Goal: Answer question/provide support: Share knowledge or assist other users

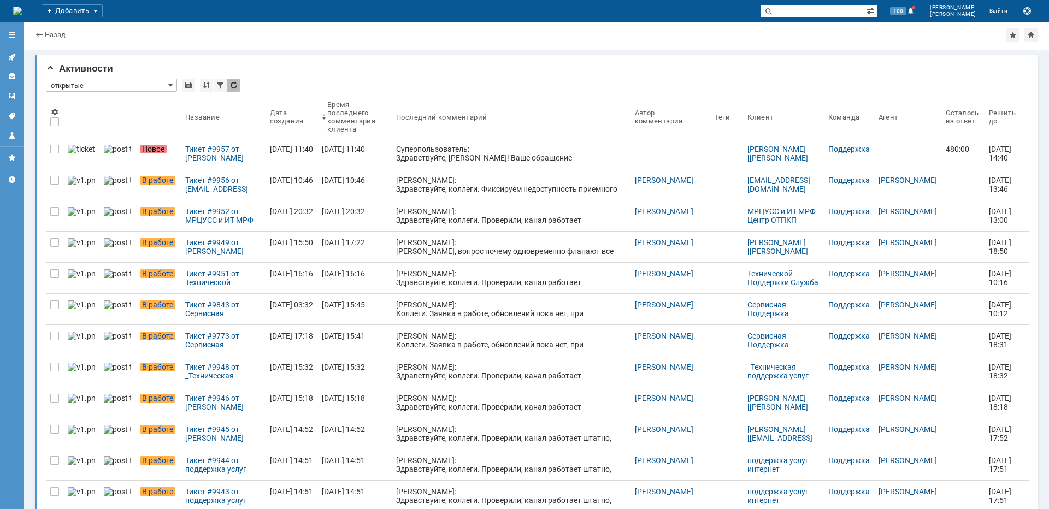
click at [194, 148] on div "Тикет #9957 от Дмитрий Кравченко [kravchenko@intel-port.ru] (статус: Новое)" at bounding box center [223, 153] width 76 height 17
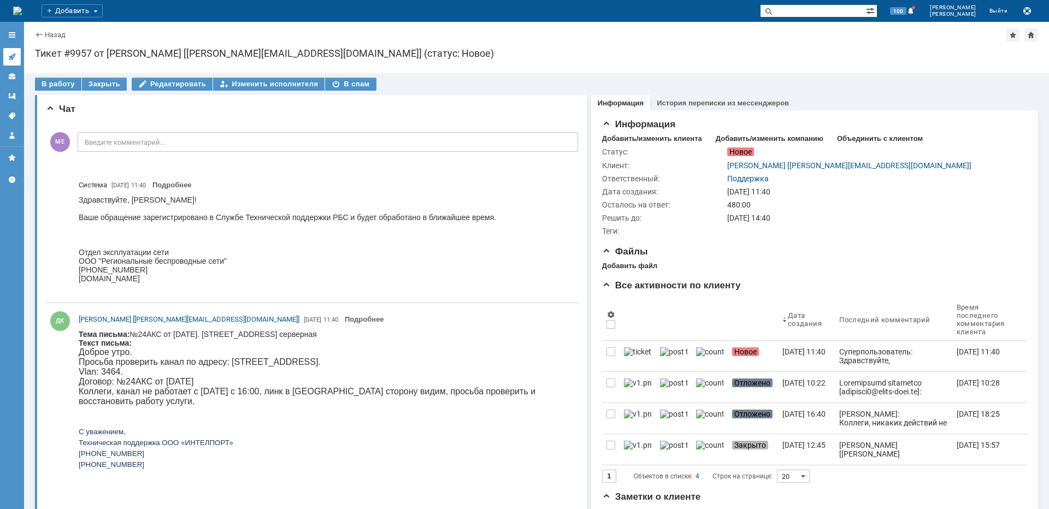
click at [13, 52] on icon at bounding box center [12, 56] width 9 height 9
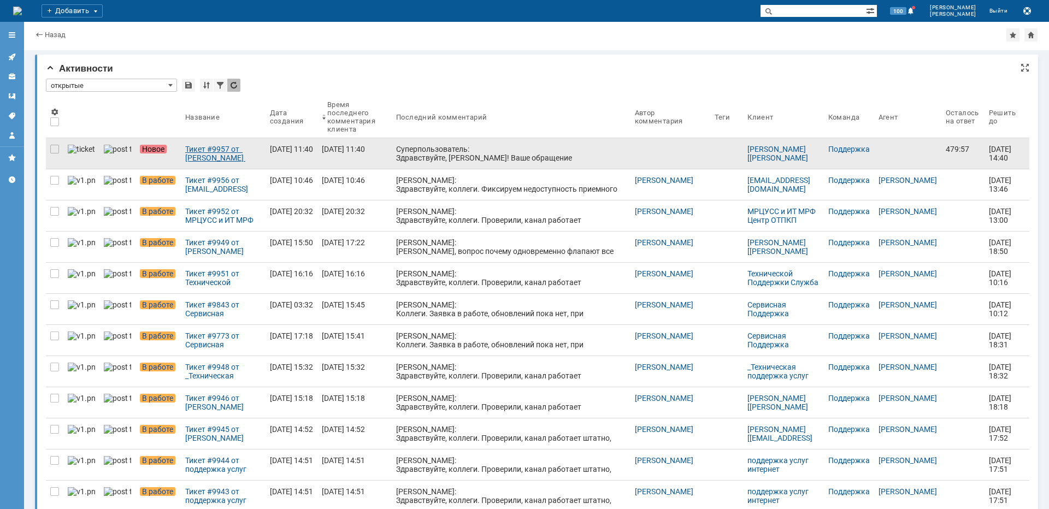
click at [186, 155] on div "Тикет #9957 от Дмитрий Кравченко [kravchenko@intel-port.ru] (статус: Новое)" at bounding box center [223, 153] width 76 height 17
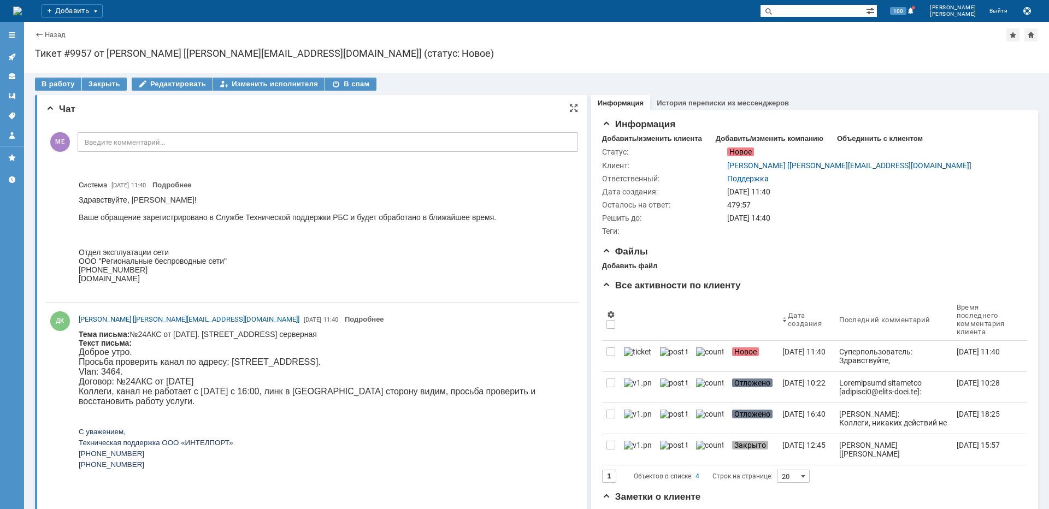
click at [259, 332] on body "Тема письма: №24АКС от 27.01.2020 г.. Хорошевское шоссе, владение 50-52, этаж 1…" at bounding box center [324, 417] width 490 height 174
copy body "Хорошевское"
click at [57, 82] on div "В работу" at bounding box center [58, 84] width 46 height 13
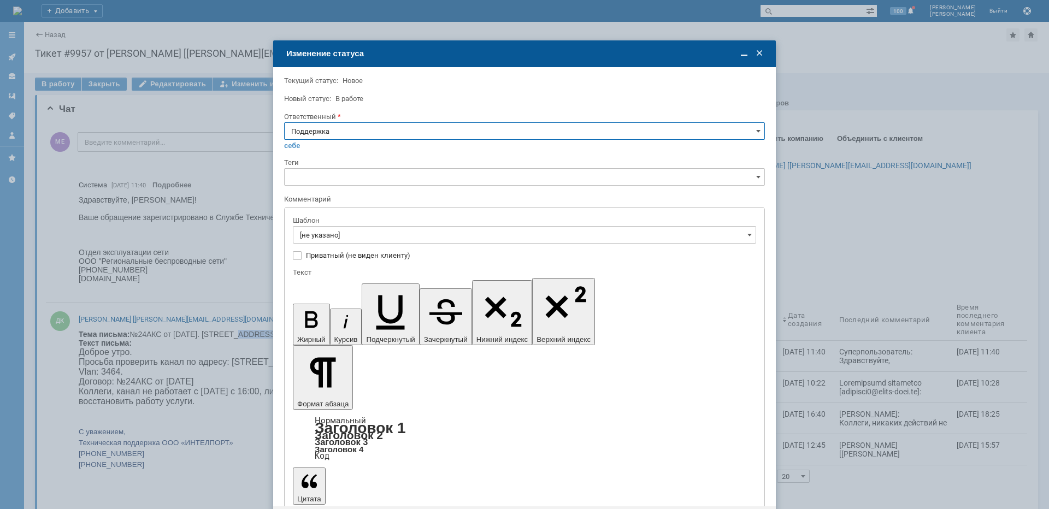
click at [324, 137] on input "Поддержка" at bounding box center [524, 130] width 481 height 17
click at [322, 237] on div "[PERSON_NAME]" at bounding box center [525, 241] width 480 height 17
type input "[PERSON_NAME]"
click at [324, 238] on input "[не указано]" at bounding box center [524, 234] width 463 height 17
type input "[PERSON_NAME]"
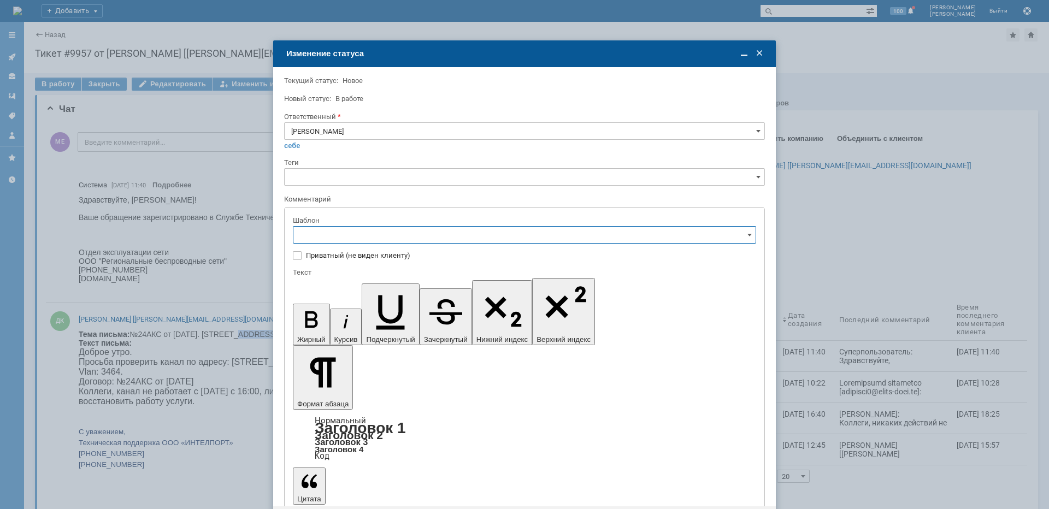
scroll to position [109, 0]
drag, startPoint x: 381, startPoint y: 326, endPoint x: 84, endPoint y: 39, distance: 412.6
click at [381, 326] on span "[операторы] штатно маки" at bounding box center [524, 326] width 449 height 9
type input "[операторы] штатно маки"
drag, startPoint x: 331, startPoint y: 442, endPoint x: 327, endPoint y: 448, distance: 7.1
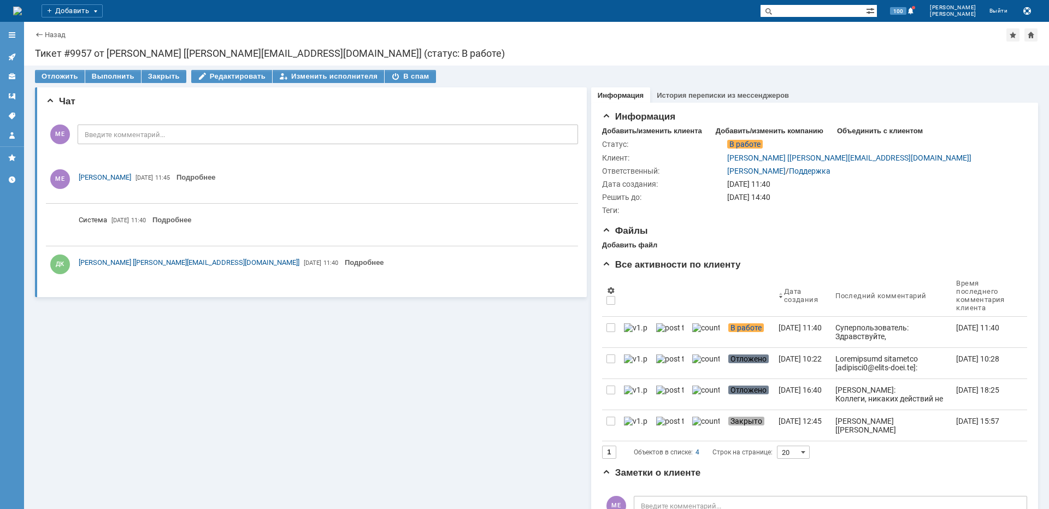
scroll to position [0, 0]
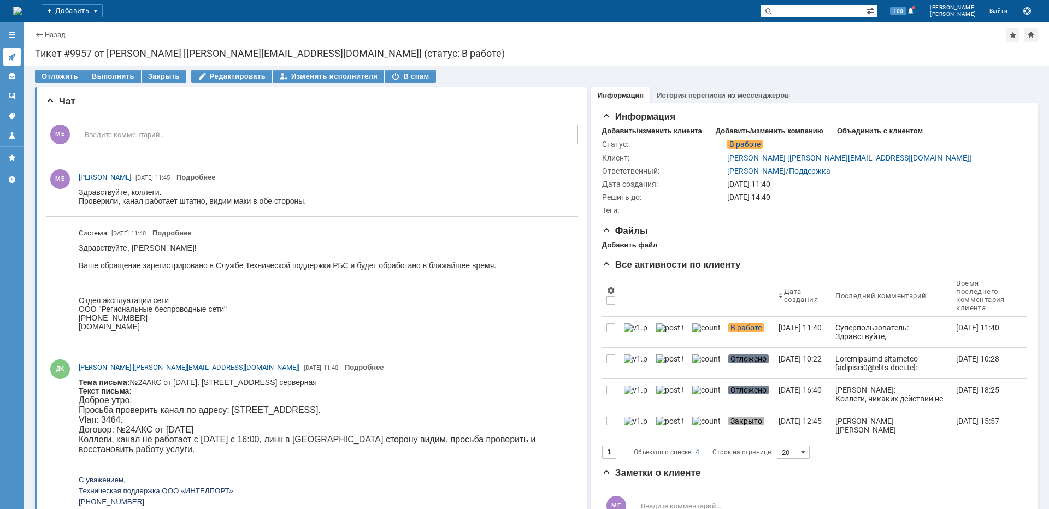
click at [8, 54] on icon at bounding box center [12, 56] width 9 height 9
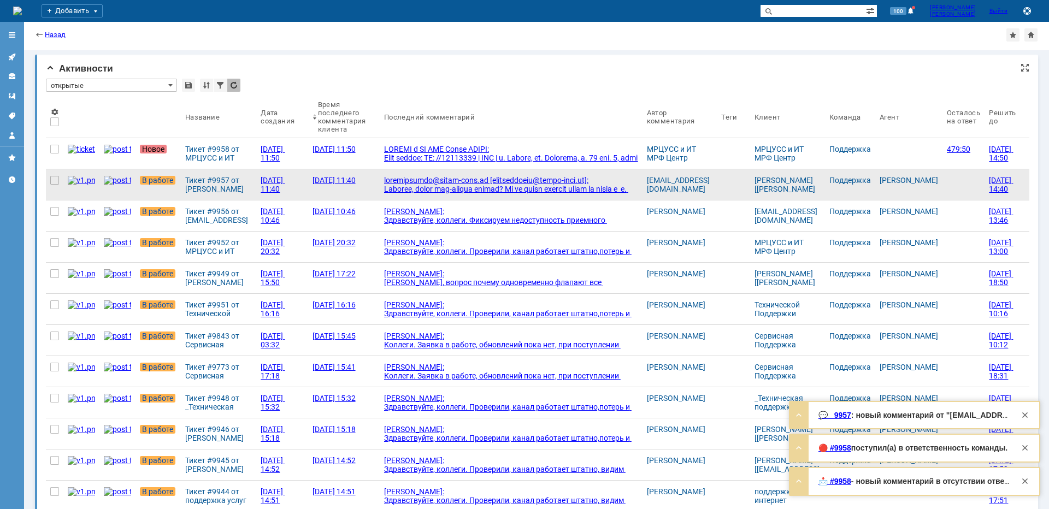
click at [481, 192] on div at bounding box center [511, 228] width 254 height 105
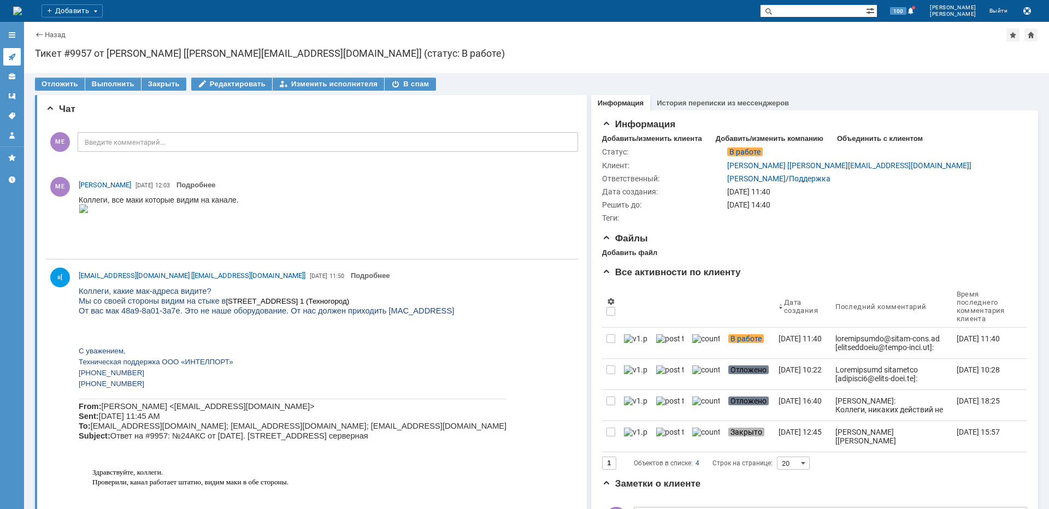
click at [12, 59] on icon at bounding box center [11, 57] width 7 height 7
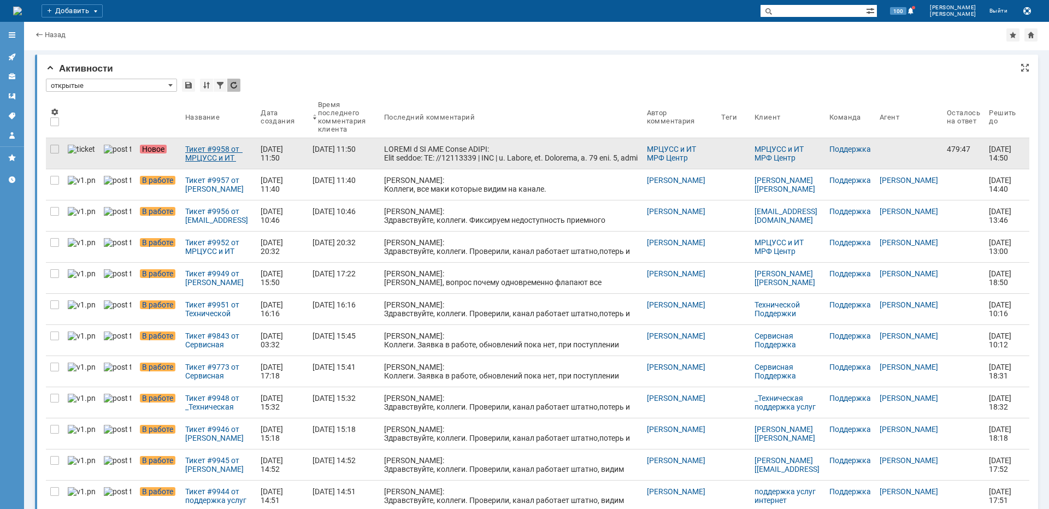
click at [219, 153] on div "Тикет #9958 от МРЦУСС и ИТ МРФ Центр ОТПКП (статус: Новое)" at bounding box center [218, 153] width 67 height 17
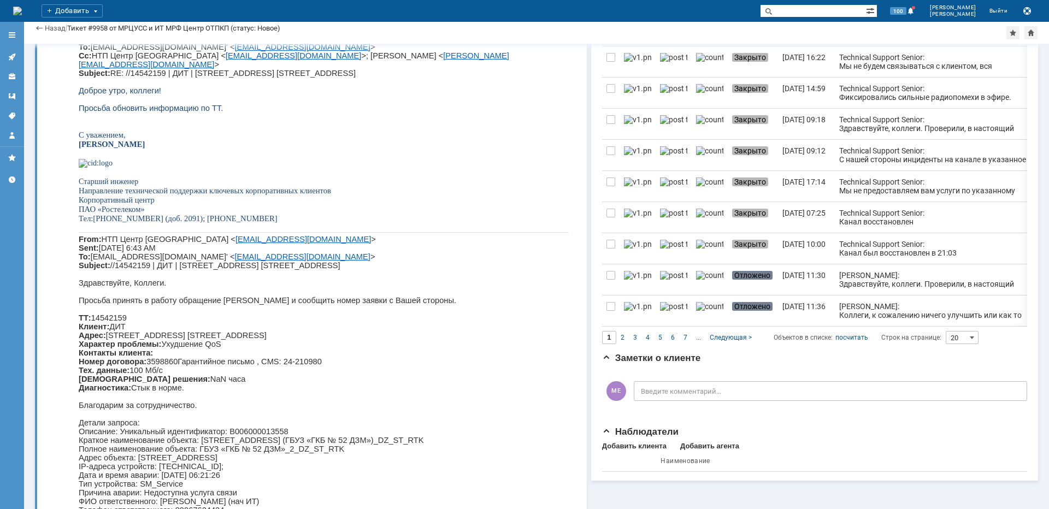
scroll to position [589, 0]
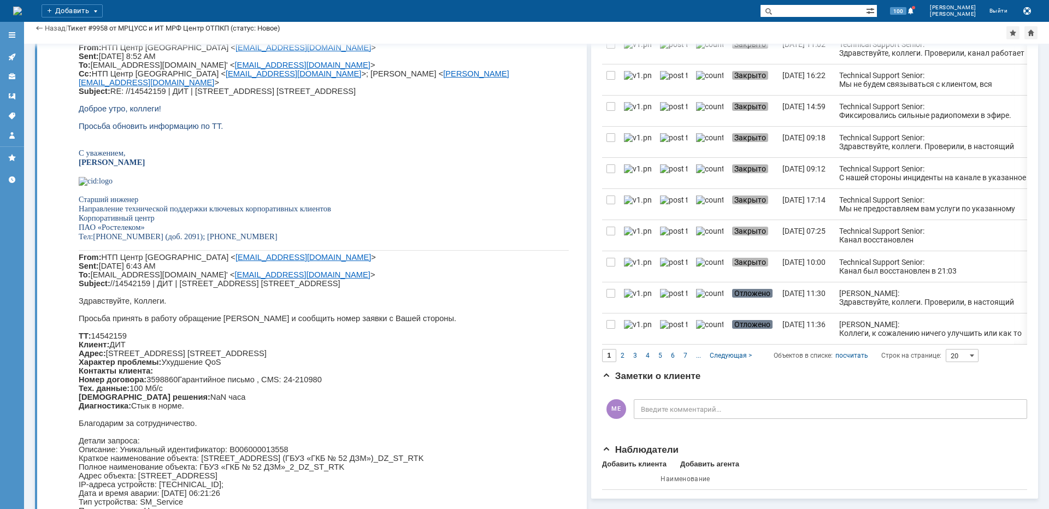
click at [251, 96] on span "НТП Центр Москва < mrcuss.center.otpkp@center.rt.ru > Sent: Tuesday, September …" at bounding box center [294, 69] width 430 height 52
click at [14, 56] on icon at bounding box center [12, 56] width 9 height 9
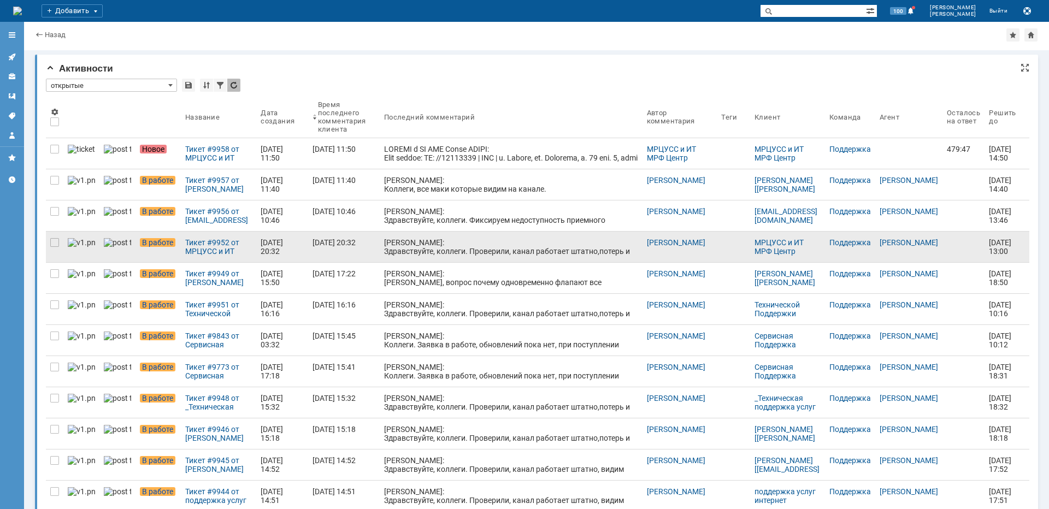
click at [434, 243] on div "[PERSON_NAME]: Здравствуйте, коллеги. Проверили, канал работает штатно,потерь и…" at bounding box center [511, 251] width 254 height 26
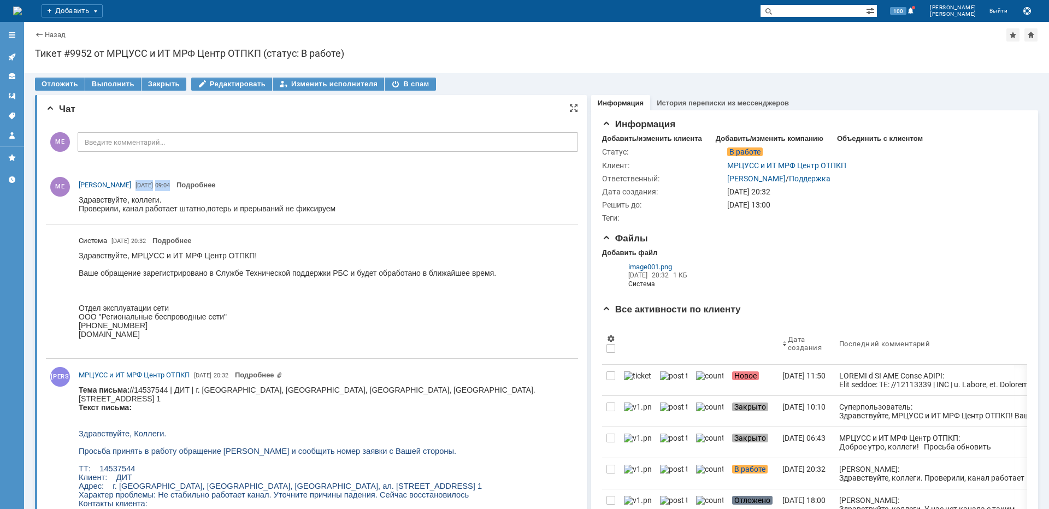
drag, startPoint x: 181, startPoint y: 185, endPoint x: 135, endPoint y: 187, distance: 46.5
click at [135, 187] on div "МЕ Майко Евгений 30.09.2025 09:04 Подробнее" at bounding box center [326, 185] width 495 height 12
copy span "30.09.2025 09:04"
click at [10, 55] on icon at bounding box center [12, 56] width 9 height 9
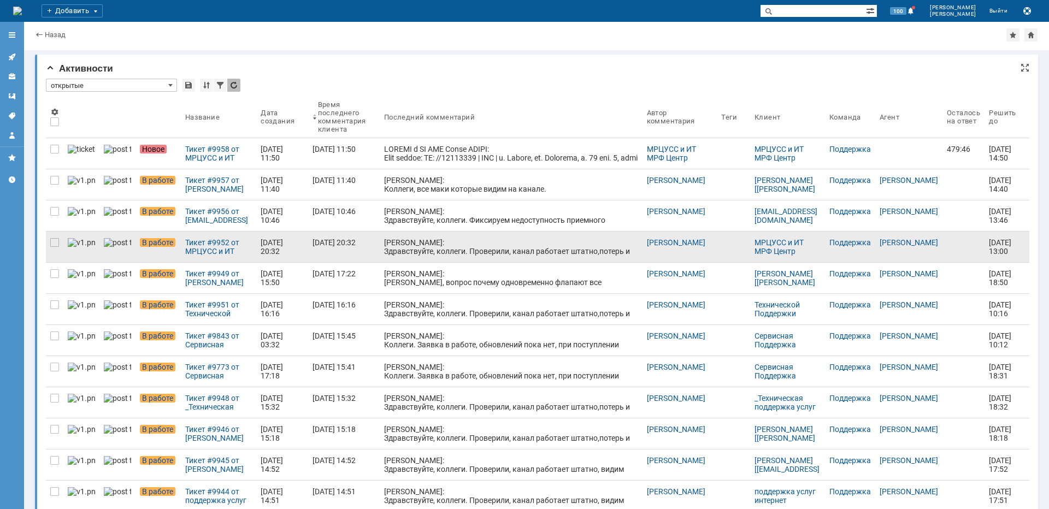
click at [49, 243] on div at bounding box center [54, 247] width 17 height 31
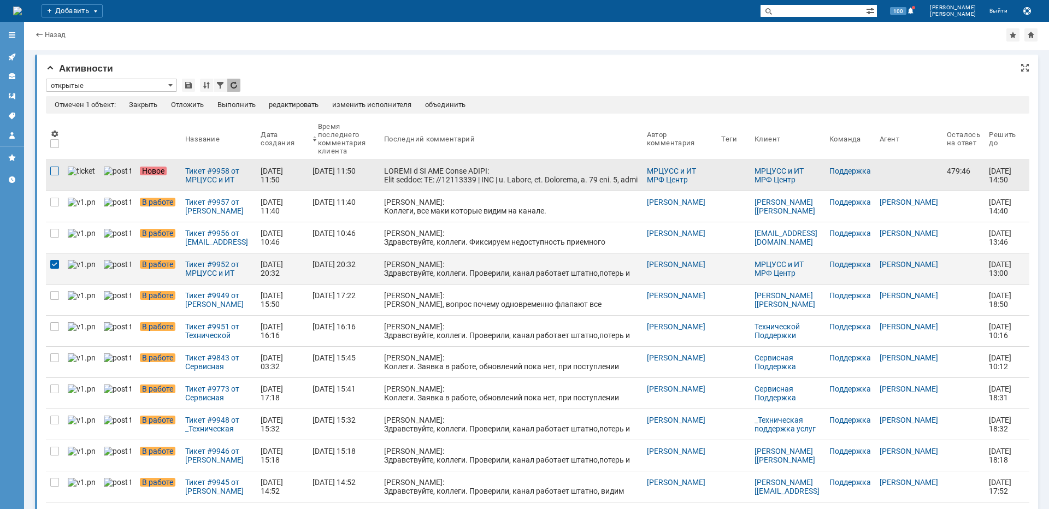
click at [52, 169] on div at bounding box center [54, 171] width 9 height 9
click at [419, 104] on div "объединить" at bounding box center [430, 105] width 40 height 9
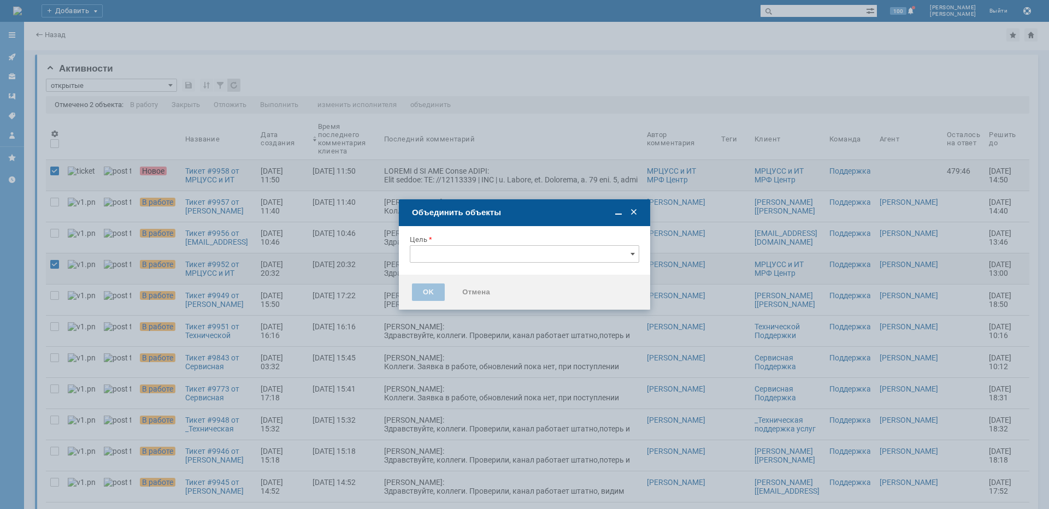
type input "[не указано]"
click at [476, 252] on input "[не указано]" at bounding box center [524, 253] width 229 height 17
click at [485, 292] on span "Тикет #9952 от МРЦУСС и ИТ МРФ Центр ОТПКП (статус: В работе)" at bounding box center [524, 296] width 215 height 17
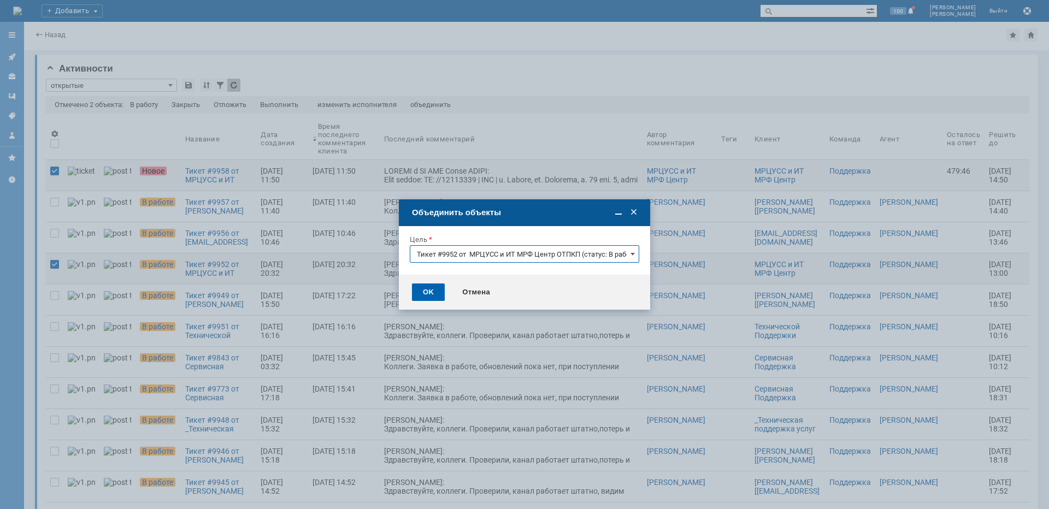
click at [421, 290] on div "OK" at bounding box center [428, 292] width 33 height 17
type input "Тикет #9952 от МРЦУСС и ИТ МРФ Центр ОТПКП (статус: В работе)"
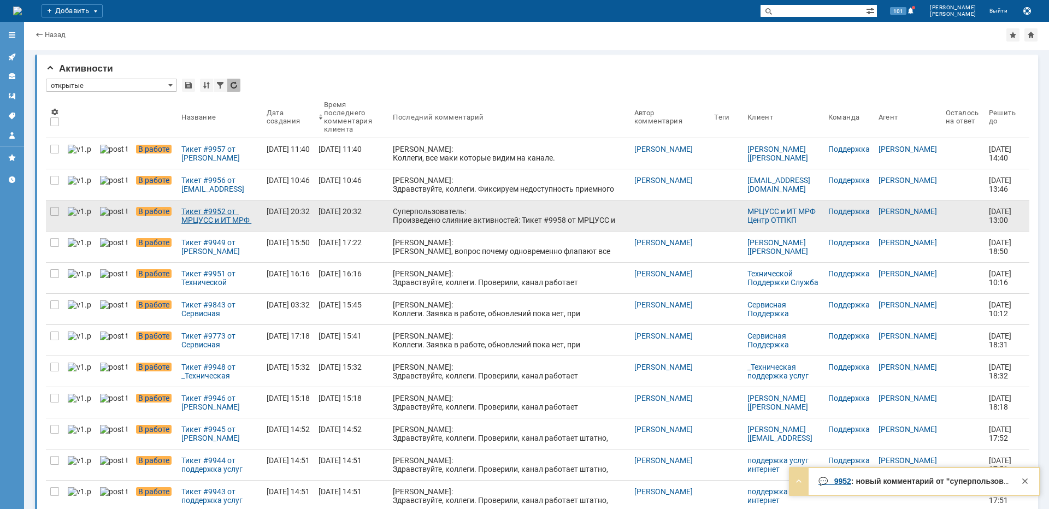
click at [208, 220] on div "Тикет #9952 от МРЦУСС и ИТ МРФ Центр ОТПКП (статус: В работе)" at bounding box center [219, 215] width 76 height 17
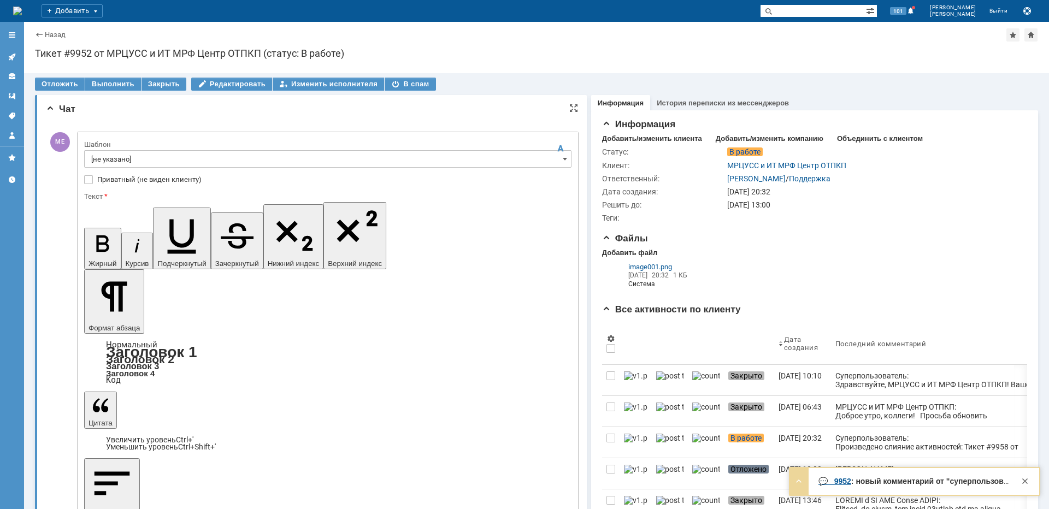
click at [156, 160] on input "[не указано]" at bounding box center [327, 158] width 487 height 17
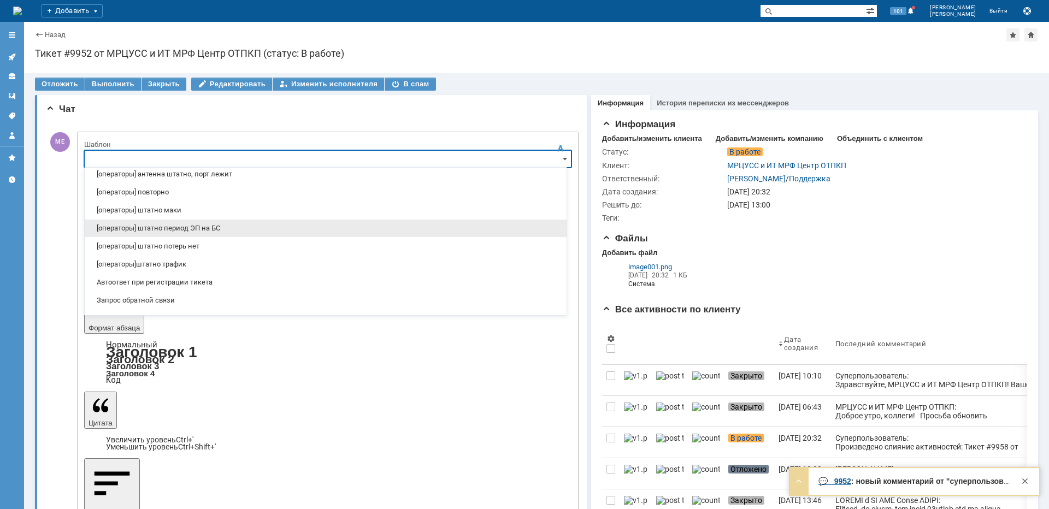
scroll to position [164, 0]
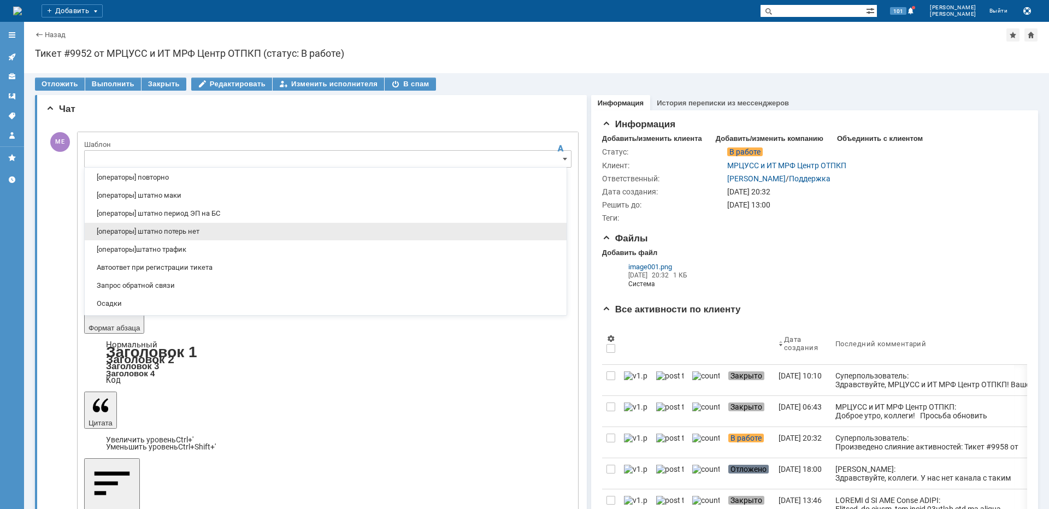
click at [198, 234] on span "[операторы] штатно потерь нет" at bounding box center [325, 231] width 469 height 9
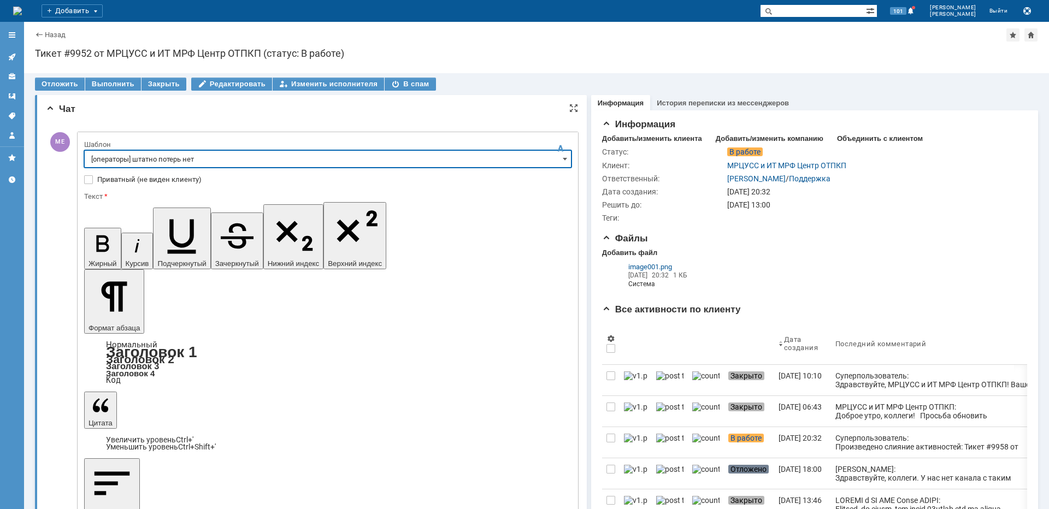
type input "[операторы] штатно потерь нет"
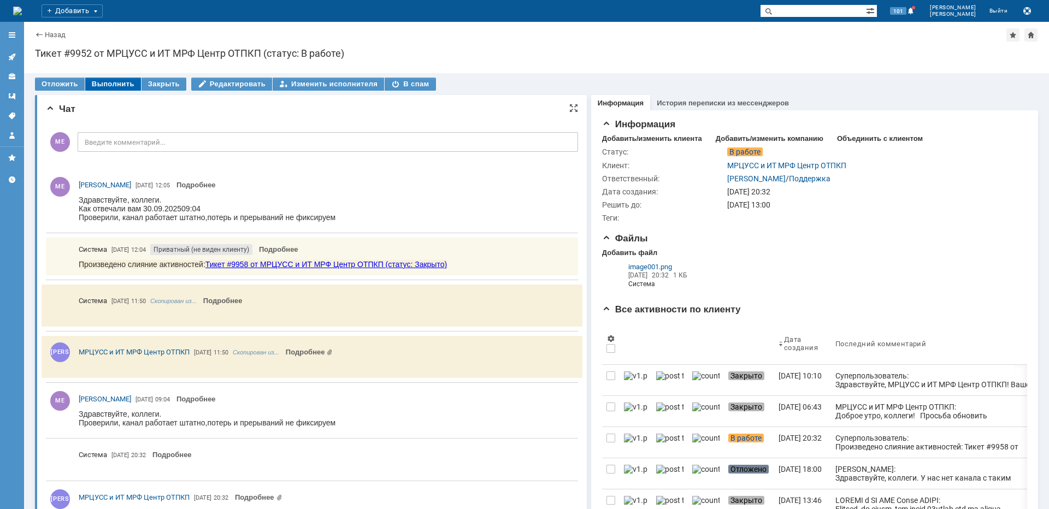
scroll to position [0, 0]
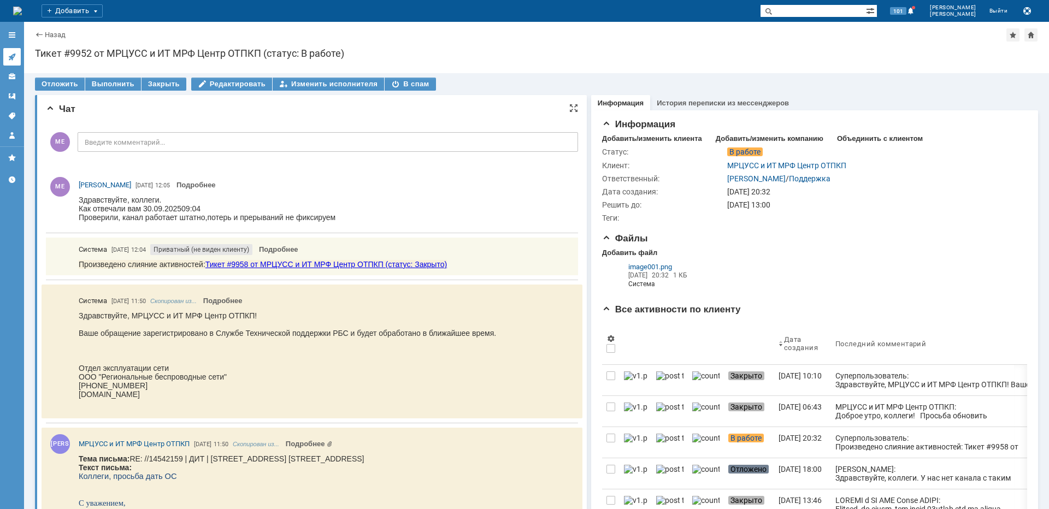
click at [15, 56] on icon at bounding box center [12, 56] width 9 height 9
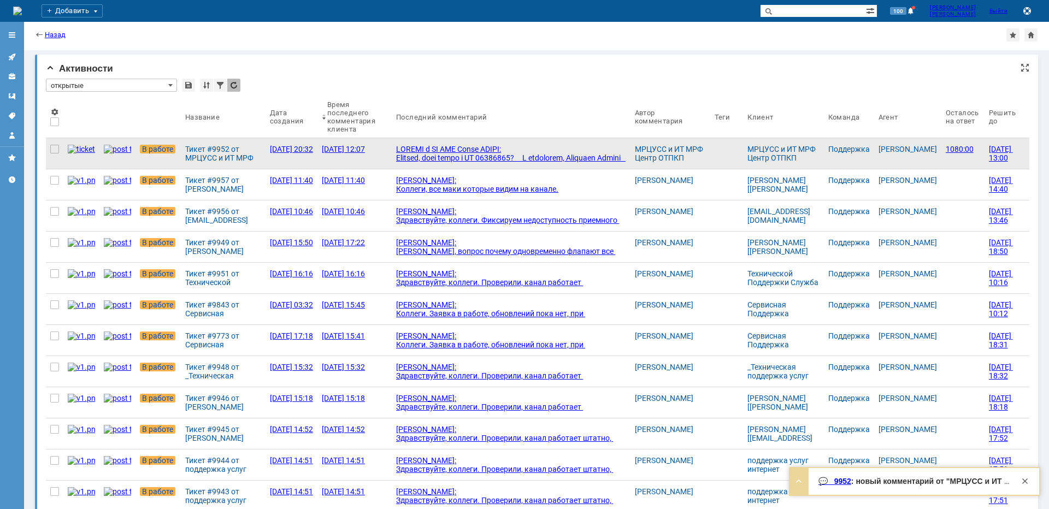
click at [461, 152] on div at bounding box center [510, 206] width 229 height 122
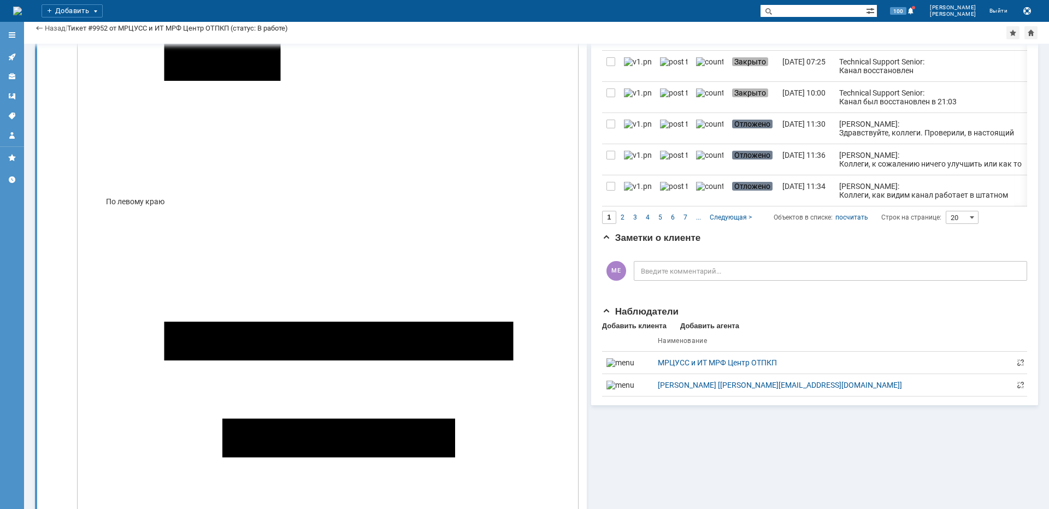
scroll to position [1093, 0]
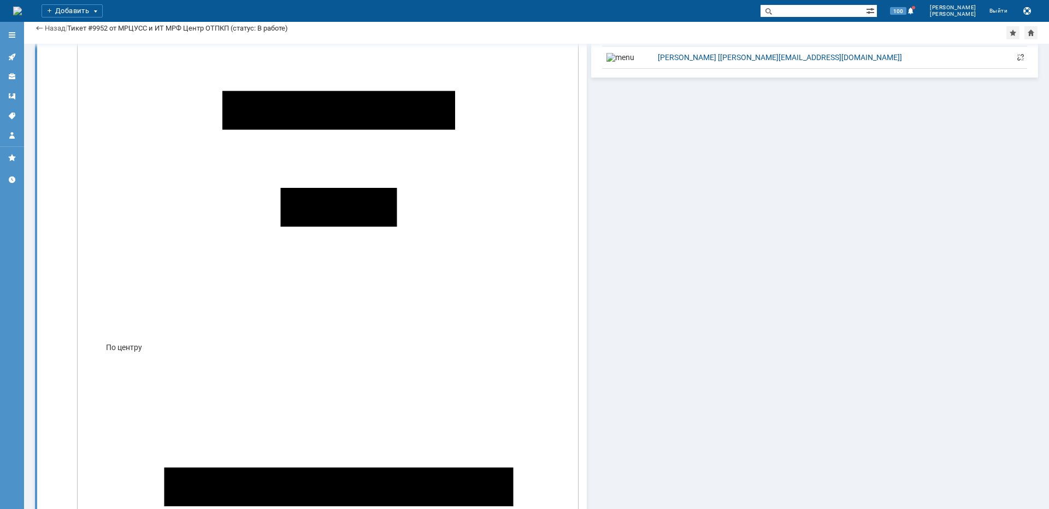
drag, startPoint x: 187, startPoint y: 3161, endPoint x: 391, endPoint y: 3158, distance: 204.3
copy span "г. Москва, ул. Сосновая, д. 11 стр. 1, этаж 1, помещение 94"
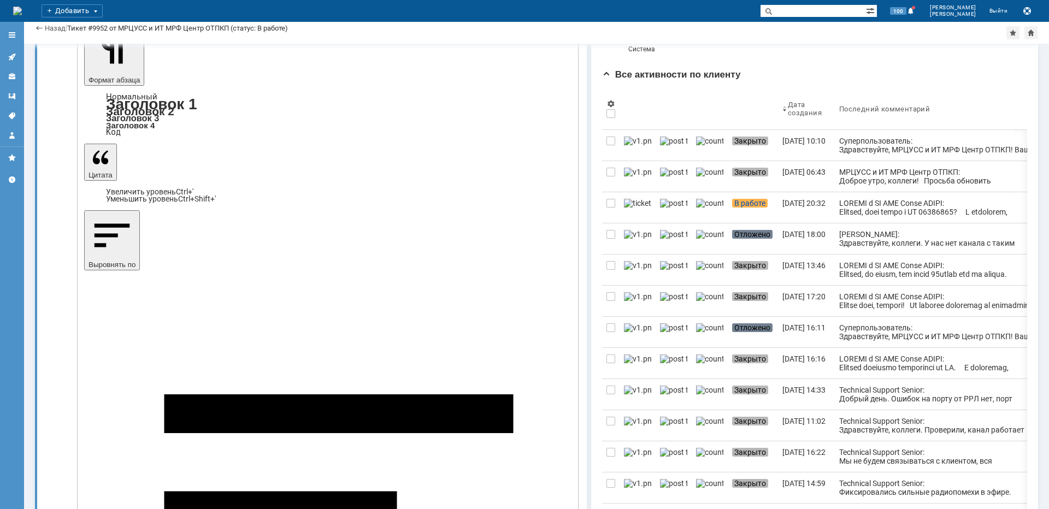
scroll to position [0, 0]
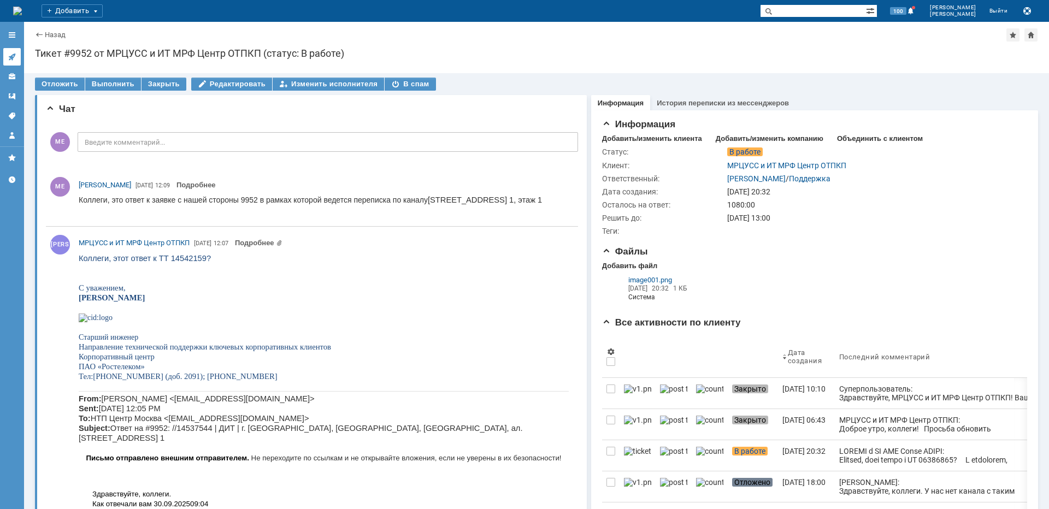
click at [19, 56] on link at bounding box center [11, 56] width 17 height 17
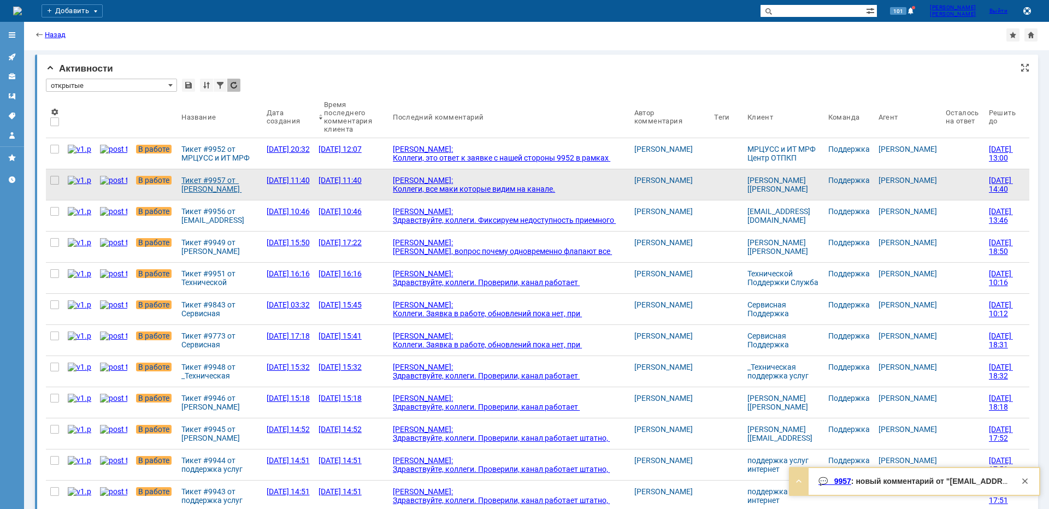
click at [211, 190] on div "Тикет #9957 от Дмитрий Кравченко [kravchenko@intel-port.ru] (статус: В работе)" at bounding box center [219, 184] width 76 height 17
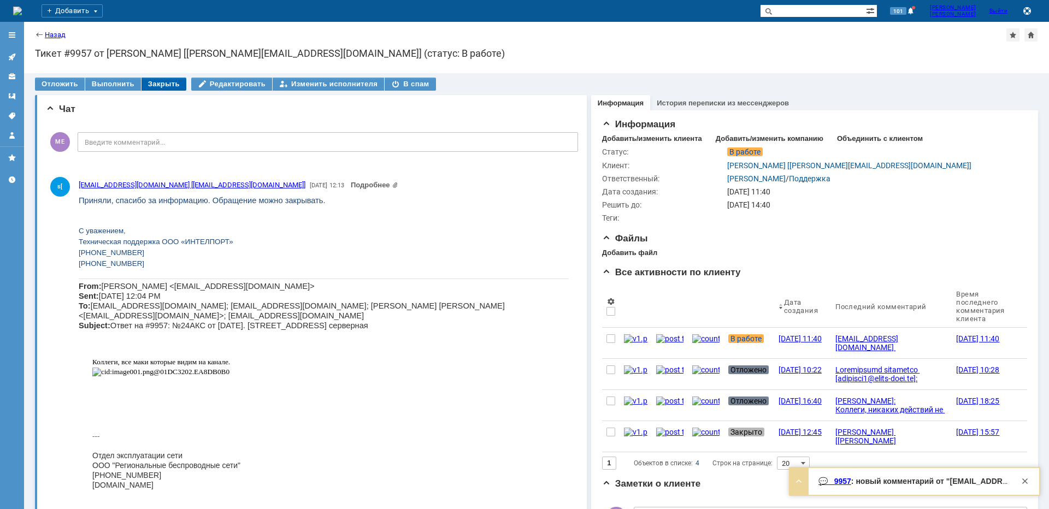
click at [170, 86] on div "Закрыть" at bounding box center [163, 84] width 45 height 13
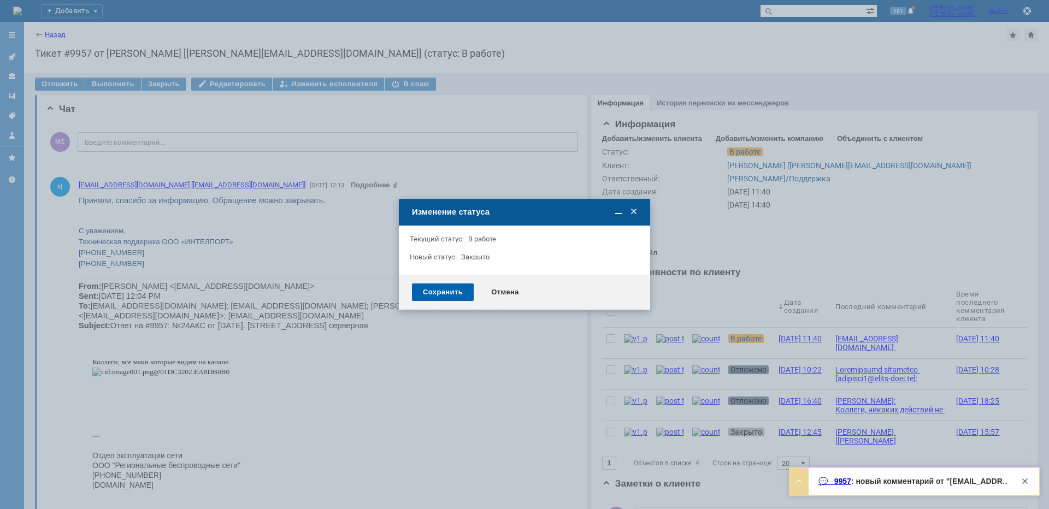
click at [436, 287] on div "Сохранить" at bounding box center [443, 292] width 62 height 17
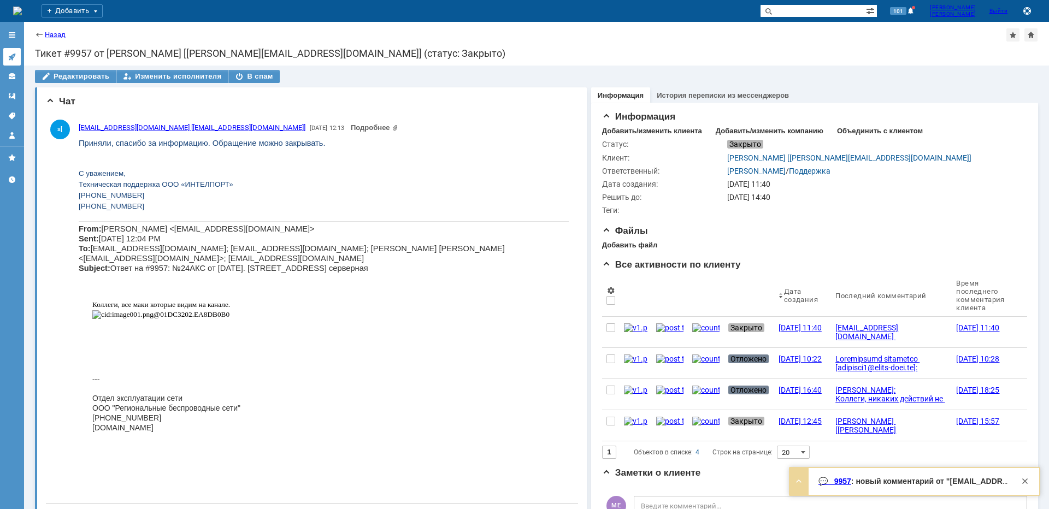
click at [11, 55] on icon at bounding box center [12, 56] width 9 height 9
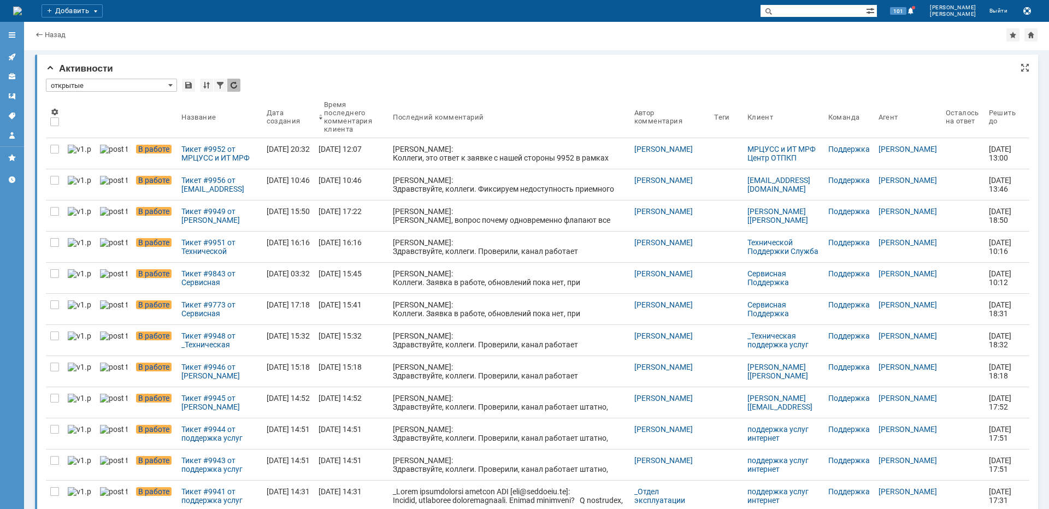
click at [54, 117] on th at bounding box center [54, 117] width 17 height 42
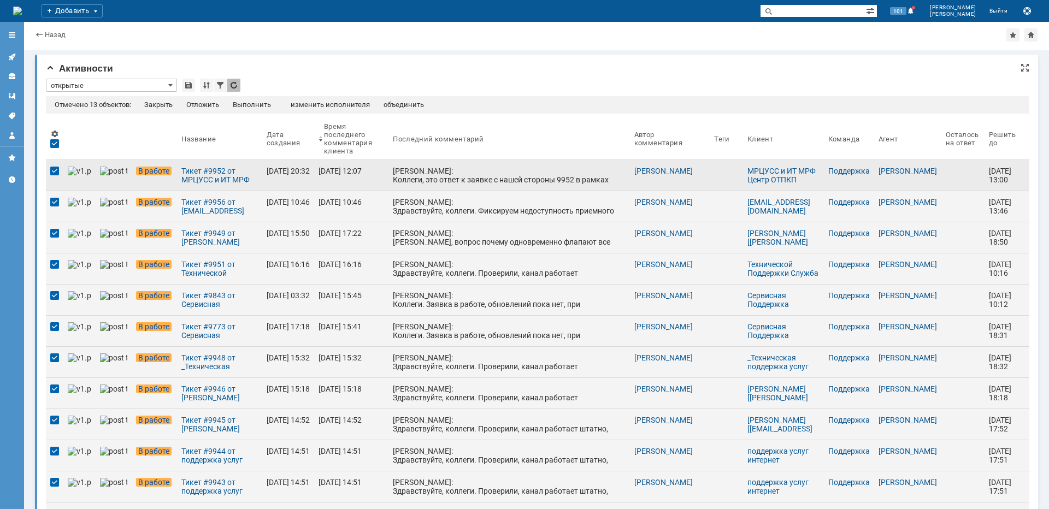
click at [54, 170] on div at bounding box center [54, 171] width 9 height 9
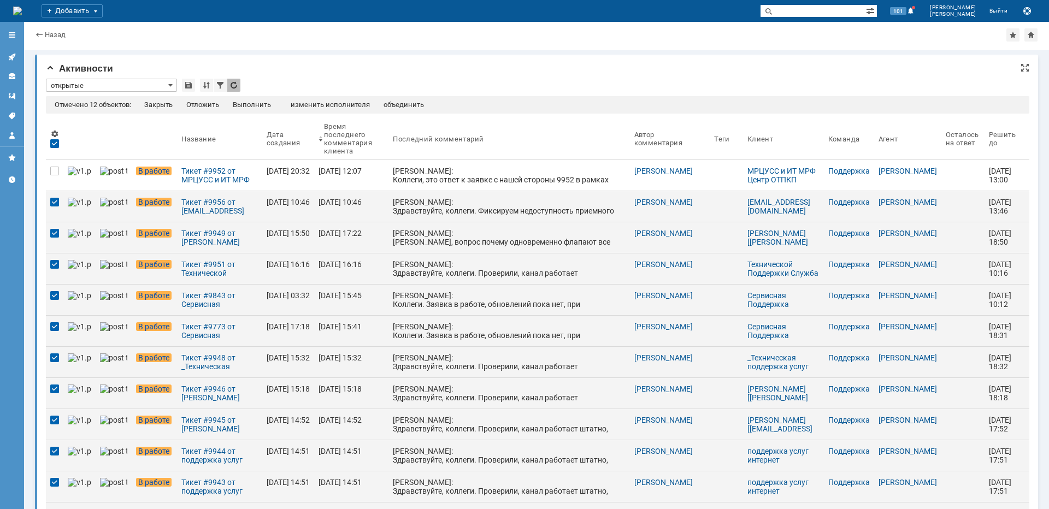
click at [198, 110] on td "Отложить" at bounding box center [203, 106] width 46 height 10
click at [199, 107] on div "Отложить" at bounding box center [202, 105] width 33 height 9
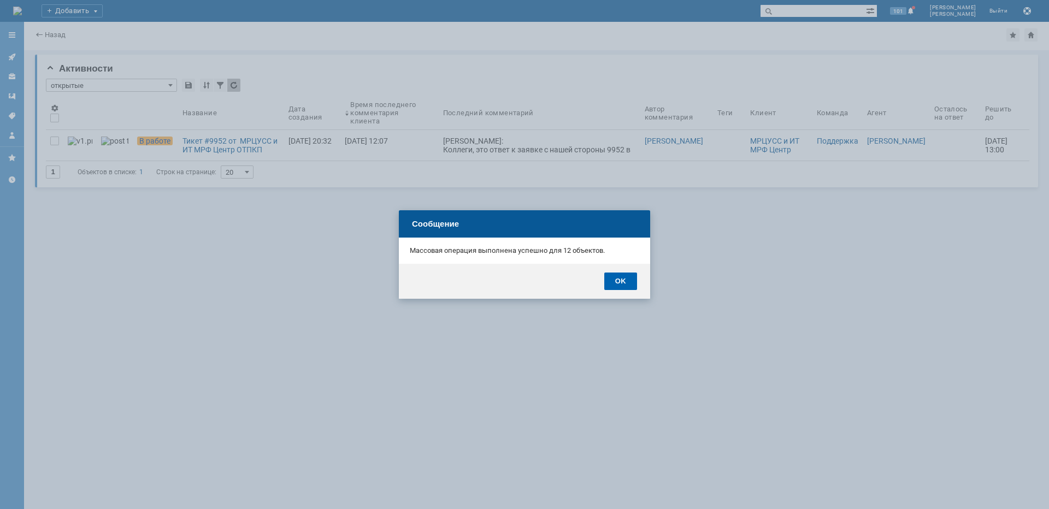
click at [628, 285] on div "OK" at bounding box center [620, 281] width 33 height 17
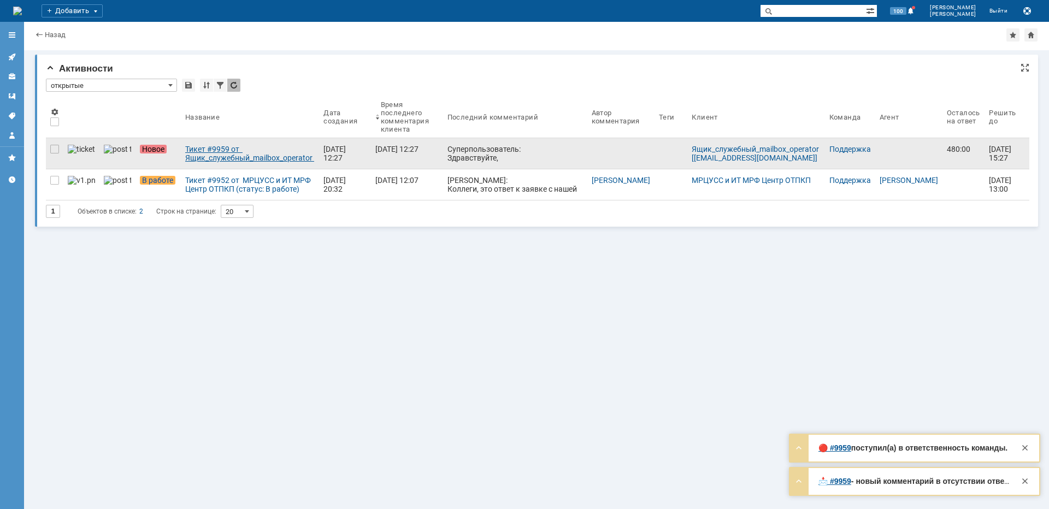
click at [210, 163] on link "Тикет #9959 от Ящик_служебный_mailbox_operator [[EMAIL_ADDRESS][DOMAIN_NAME]] (…" at bounding box center [250, 153] width 138 height 31
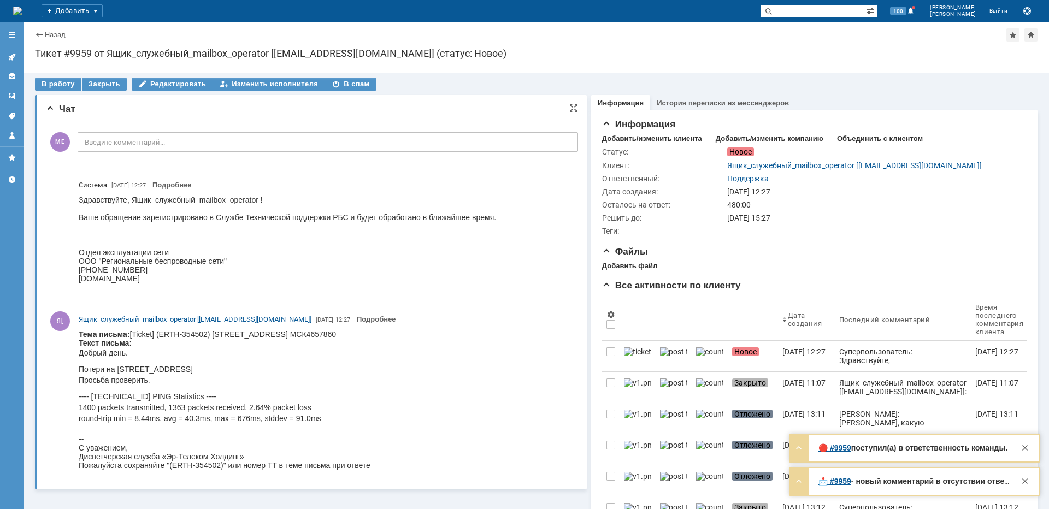
click at [213, 369] on p "Потери на [STREET_ADDRESS] Просьба проверить." at bounding box center [225, 375] width 292 height 22
copy p "Братиславская"
